Goal: Information Seeking & Learning: Learn about a topic

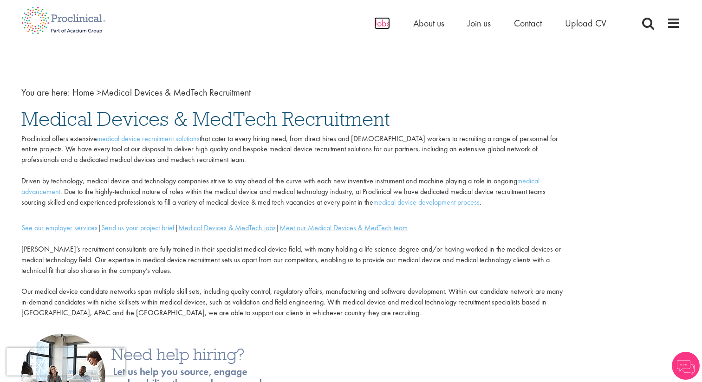
click at [379, 23] on span "Jobs" at bounding box center [382, 23] width 16 height 12
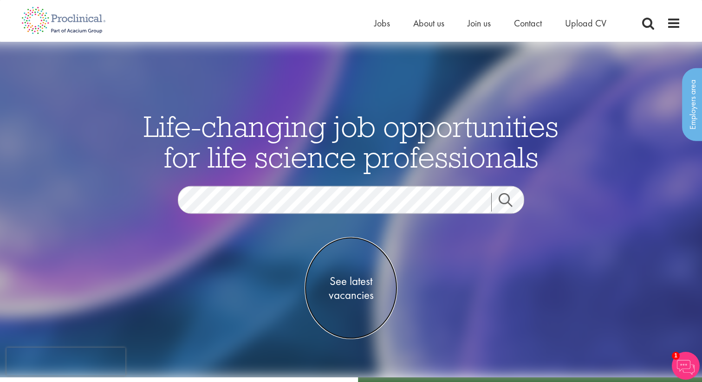
click at [358, 283] on span "See latest vacancies" at bounding box center [351, 288] width 93 height 28
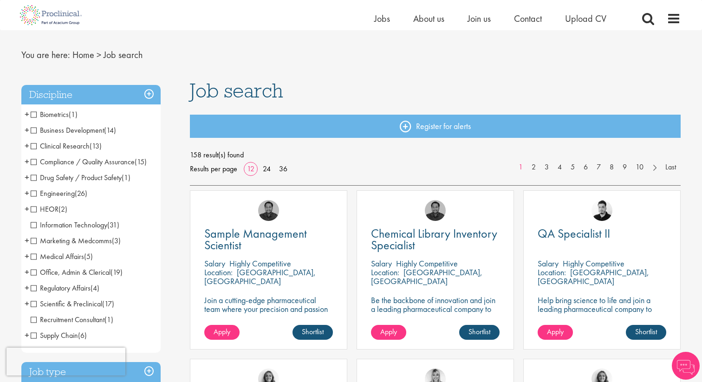
scroll to position [21, 0]
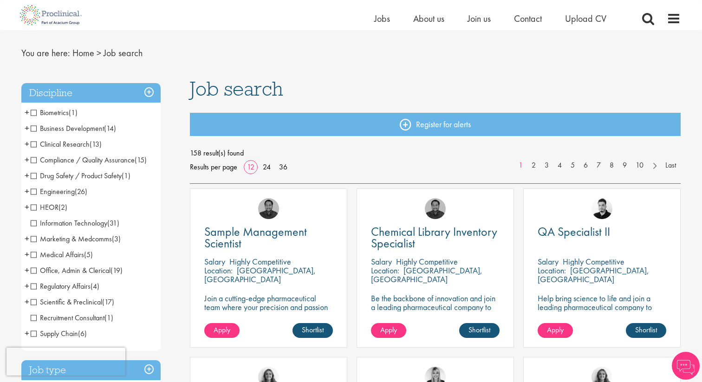
click at [85, 145] on span "Clinical Research" at bounding box center [60, 144] width 59 height 10
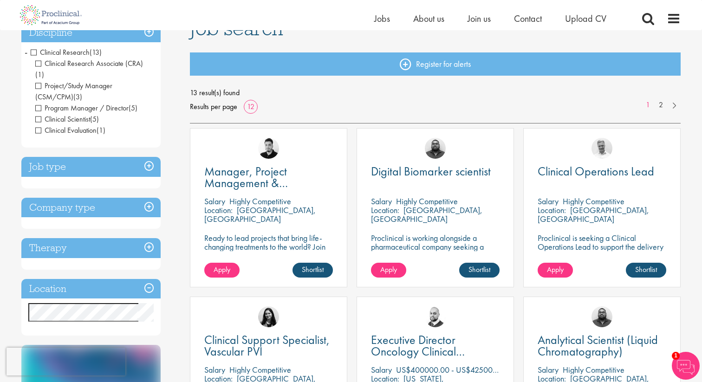
scroll to position [82, 0]
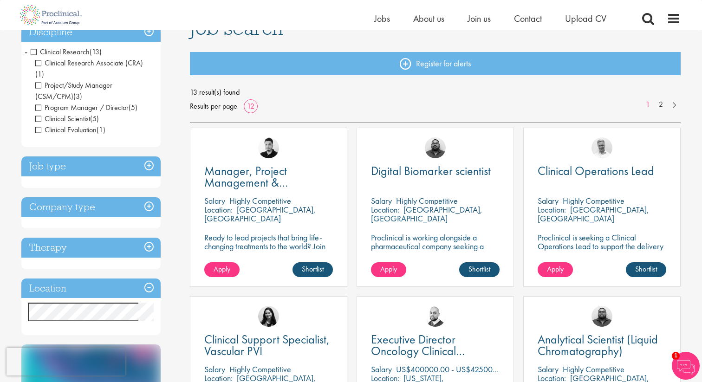
click at [149, 159] on h3 "Job type" at bounding box center [90, 167] width 139 height 20
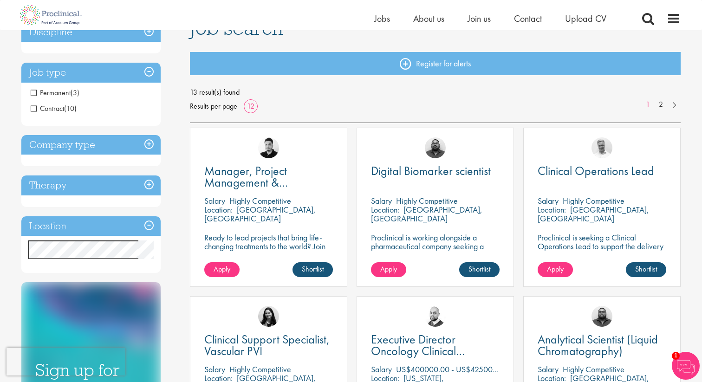
click at [65, 92] on span "Permanent" at bounding box center [51, 93] width 40 height 10
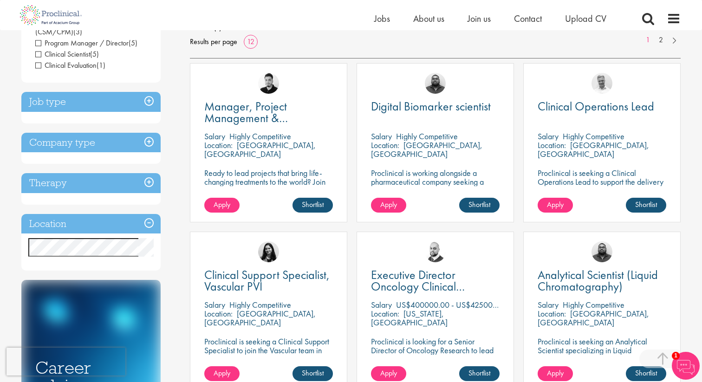
scroll to position [147, 0]
